Goal: Find specific fact: Find contact information

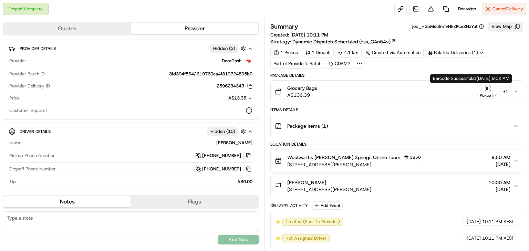
click at [503, 91] on div "+ 1" at bounding box center [505, 92] width 10 height 10
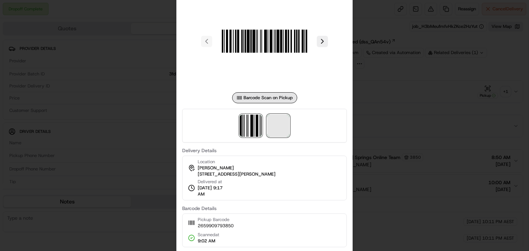
click at [277, 124] on span at bounding box center [278, 126] width 22 height 22
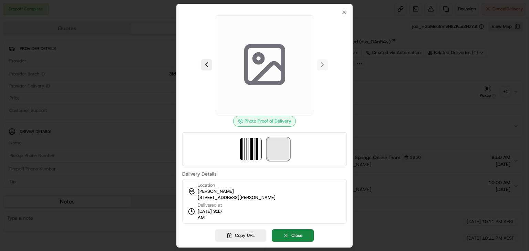
click at [276, 145] on span at bounding box center [278, 149] width 22 height 22
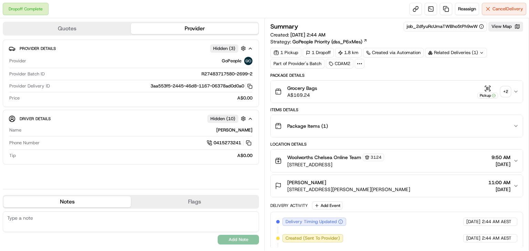
click at [505, 92] on div "+ 2" at bounding box center [505, 92] width 10 height 10
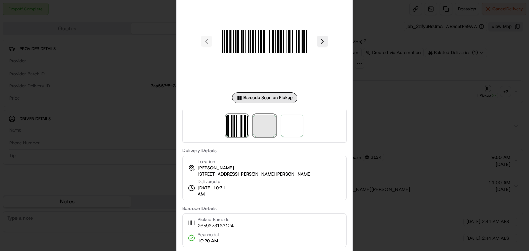
click at [274, 123] on span at bounding box center [264, 126] width 22 height 22
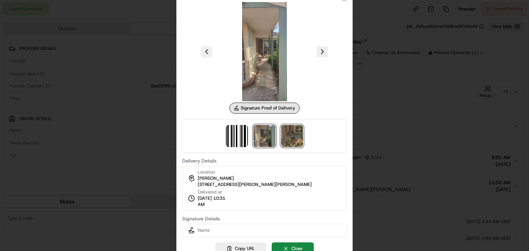
click at [295, 138] on img at bounding box center [292, 136] width 22 height 22
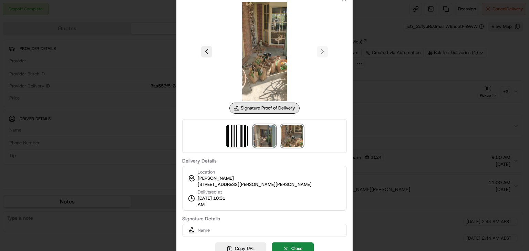
click at [264, 133] on img at bounding box center [264, 136] width 22 height 22
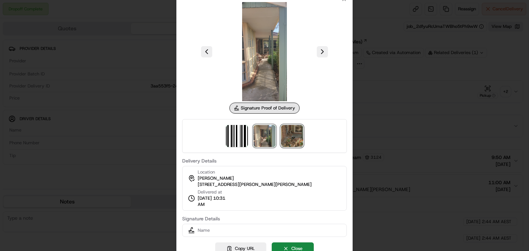
click at [284, 128] on img at bounding box center [292, 136] width 22 height 22
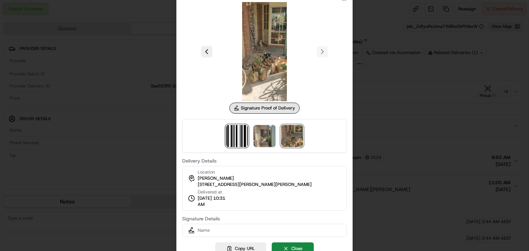
click at [245, 132] on img at bounding box center [237, 136] width 22 height 22
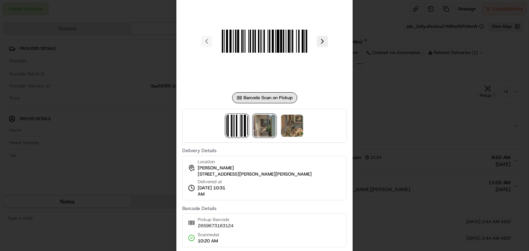
click at [263, 130] on img at bounding box center [264, 126] width 22 height 22
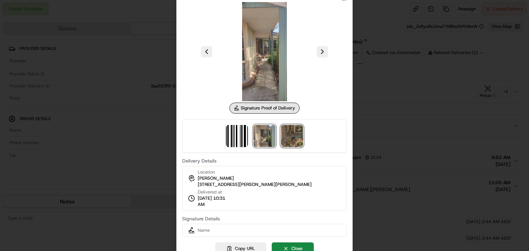
click at [293, 131] on img at bounding box center [292, 136] width 22 height 22
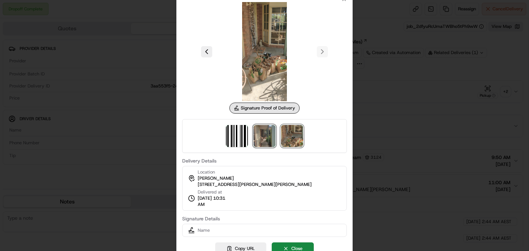
click at [264, 138] on img at bounding box center [264, 136] width 22 height 22
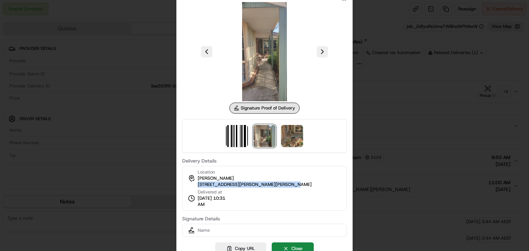
drag, startPoint x: 286, startPoint y: 187, endPoint x: 192, endPoint y: 187, distance: 94.6
click at [192, 187] on div "Location Margaret Powell 13 Ella Gr, U 3, Chelsea, VIC 3196, AU Delivered at 23…" at bounding box center [264, 188] width 165 height 45
copy span "13 Ella Gr, U 3, Chelsea, VIC 3196, AU"
click at [283, 181] on div "Location Margaret Powell 13 Ella Gr, U 3, Chelsea, VIC 3196, AU Delivered at 23…" at bounding box center [264, 188] width 165 height 45
drag, startPoint x: 278, startPoint y: 186, endPoint x: 185, endPoint y: 185, distance: 93.3
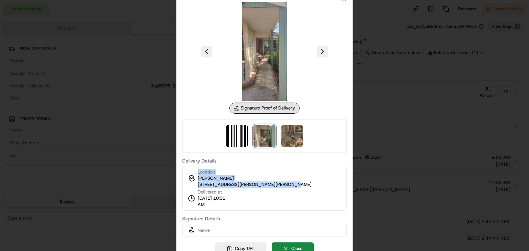
click at [185, 185] on div "Location Margaret Powell 13 Ella Gr, U 3, Chelsea, VIC 3196, AU Delivered at 23…" at bounding box center [264, 188] width 165 height 45
click at [266, 184] on span "13 Ella Gr, U 3, Chelsea, VIC 3196, AU" at bounding box center [255, 184] width 114 height 6
drag, startPoint x: 282, startPoint y: 183, endPoint x: 198, endPoint y: 184, distance: 83.3
click at [198, 184] on div "Location Margaret Powell 13 Ella Gr, U 3, Chelsea, VIC 3196, AU Delivered at 23…" at bounding box center [264, 188] width 165 height 45
copy span "13 Ella Gr, U 3, Chelsea, VIC 3196, AU"
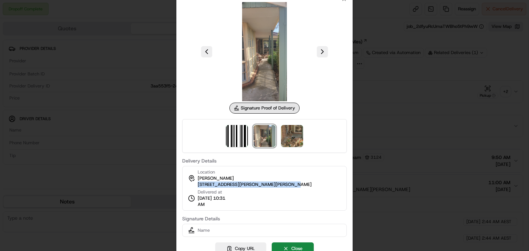
click at [198, 184] on span "13 Ella Gr, U 3, Chelsea, VIC 3196, AU" at bounding box center [255, 184] width 114 height 6
drag, startPoint x: 280, startPoint y: 184, endPoint x: 195, endPoint y: 186, distance: 84.7
click at [195, 186] on div "Location Margaret Powell 13 Ella Gr, U 3, Chelsea, VIC 3196, AU Delivered at 23…" at bounding box center [264, 188] width 165 height 45
copy span "13 Ella Gr, U 3, Chelsea, VIC 3196, AU"
click at [295, 134] on img at bounding box center [292, 136] width 22 height 22
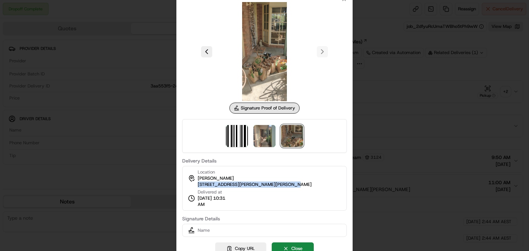
click at [293, 139] on img at bounding box center [292, 136] width 22 height 22
click at [268, 141] on img at bounding box center [264, 136] width 22 height 22
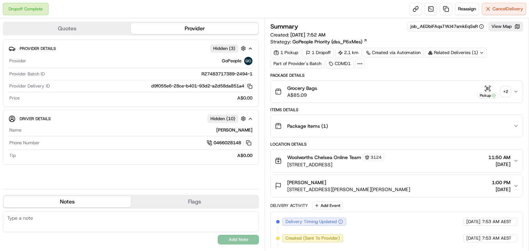
click at [504, 92] on div "+ 2" at bounding box center [505, 92] width 10 height 10
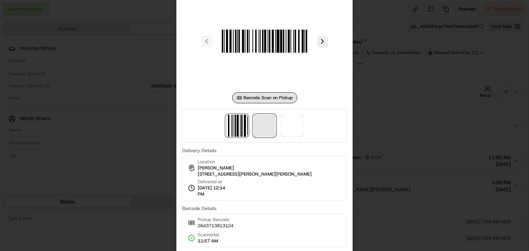
click at [266, 129] on span at bounding box center [264, 126] width 22 height 22
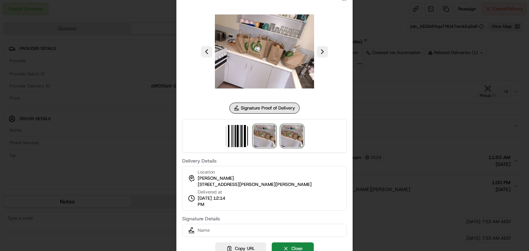
click at [292, 137] on img at bounding box center [292, 136] width 22 height 22
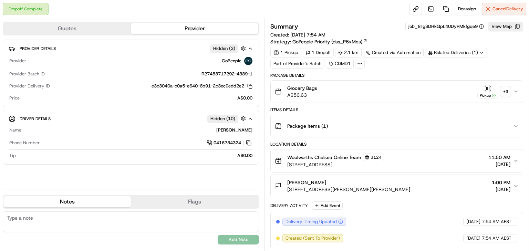
click at [507, 94] on div "+ 3" at bounding box center [505, 92] width 10 height 10
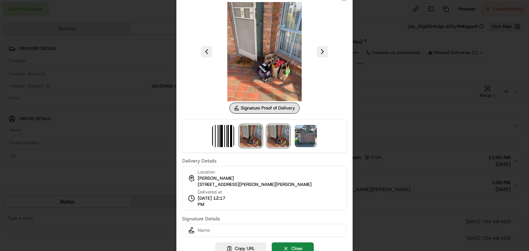
click at [286, 138] on img at bounding box center [278, 136] width 22 height 22
click at [309, 136] on img at bounding box center [306, 136] width 22 height 22
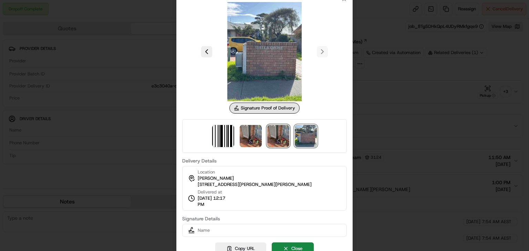
click at [282, 136] on img at bounding box center [278, 136] width 22 height 22
